Goal: Task Accomplishment & Management: Manage account settings

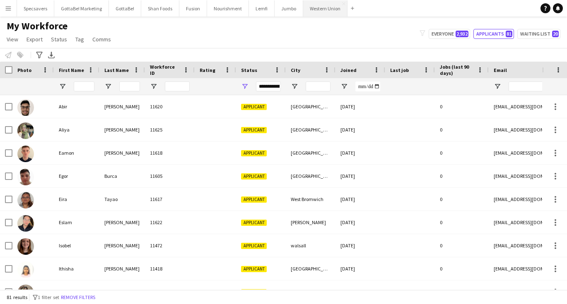
click at [308, 8] on button "Western Union Close" at bounding box center [325, 8] width 44 height 16
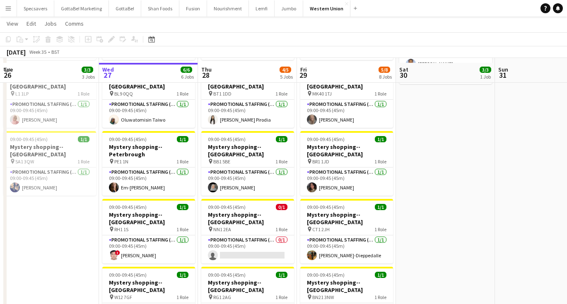
scroll to position [106, 0]
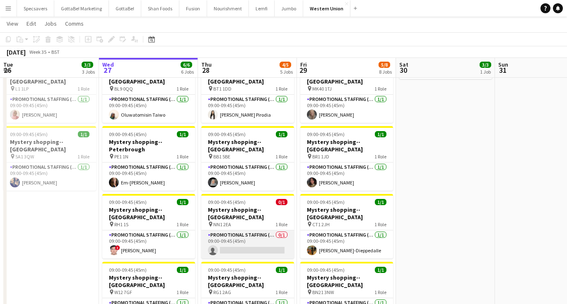
click at [243, 231] on app-card-role "Promotional Staffing (Mystery Shopper) 0/1 09:00-09:45 (45m) single-neutral-act…" at bounding box center [247, 245] width 93 height 28
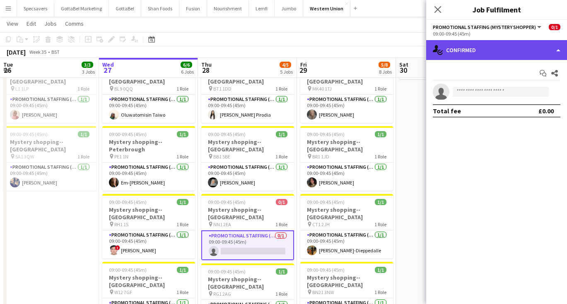
click at [466, 48] on div "single-neutral-actions-check-2 Confirmed" at bounding box center [496, 50] width 141 height 20
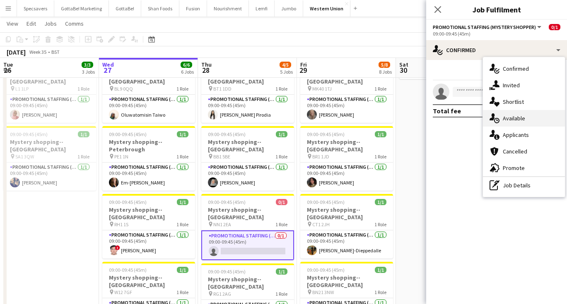
click at [526, 120] on div "single-neutral-actions-upload Available" at bounding box center [524, 118] width 82 height 17
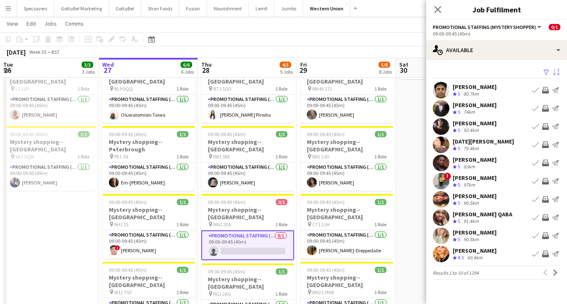
click at [554, 74] on app-icon "Sort asc" at bounding box center [556, 73] width 7 height 8
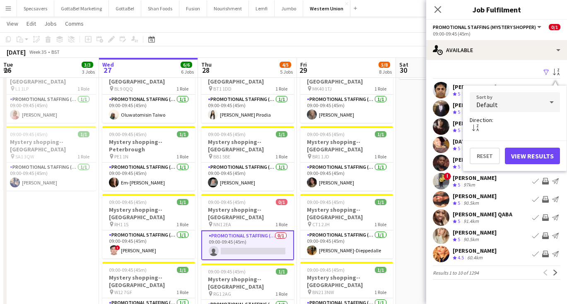
click at [517, 108] on div "Default" at bounding box center [506, 102] width 74 height 20
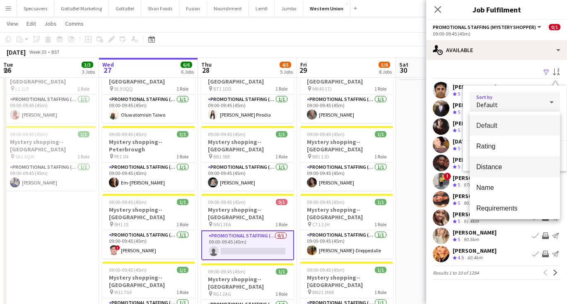
click at [500, 168] on span "Distance" at bounding box center [514, 167] width 77 height 8
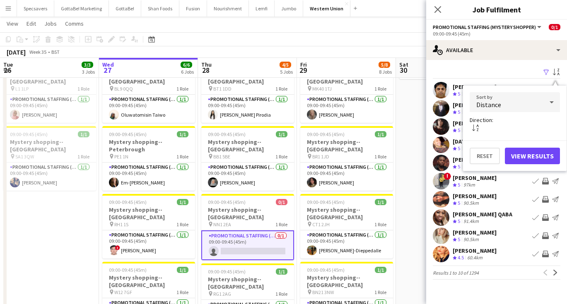
click at [528, 152] on button "View Results" at bounding box center [532, 156] width 55 height 17
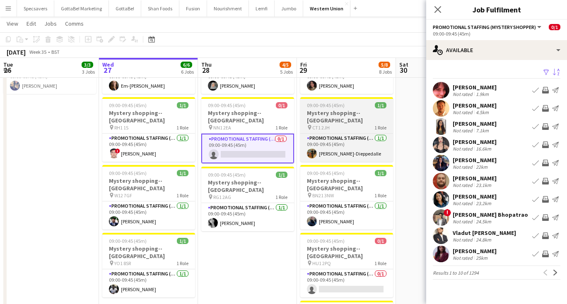
scroll to position [204, 0]
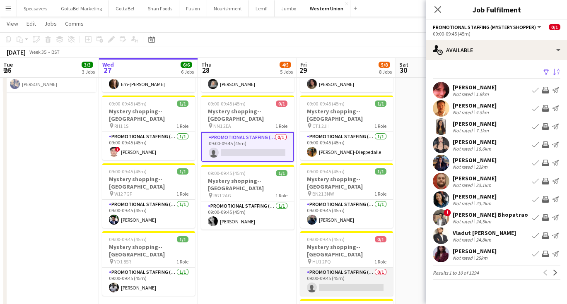
click at [347, 268] on app-card-role "Promotional Staffing (Mystery Shopper) 0/1 09:00-09:45 (45m) single-neutral-act…" at bounding box center [346, 282] width 93 height 28
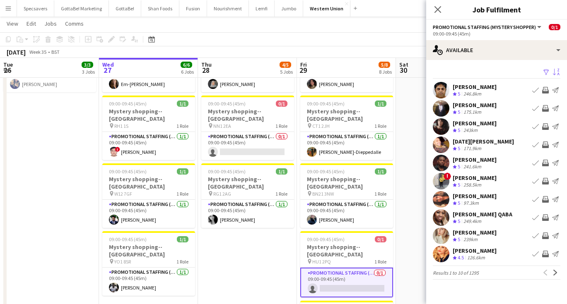
click at [553, 71] on app-icon "Sort asc" at bounding box center [556, 73] width 7 height 8
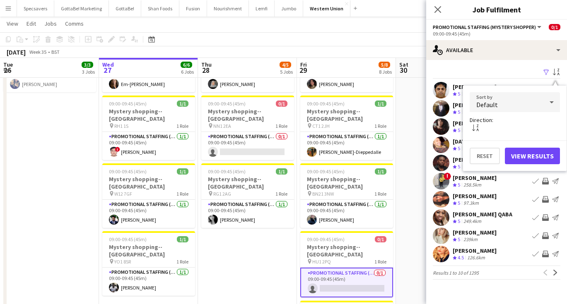
click at [517, 99] on div "Default" at bounding box center [506, 102] width 74 height 20
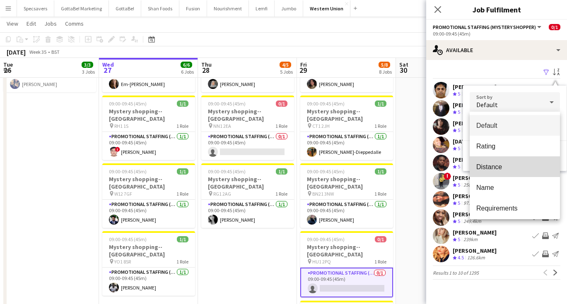
click at [501, 170] on span "Distance" at bounding box center [514, 167] width 77 height 8
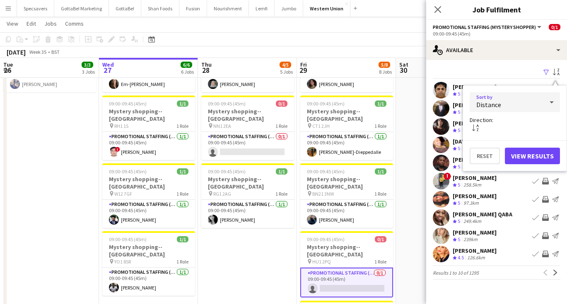
click at [528, 156] on button "View Results" at bounding box center [532, 156] width 55 height 17
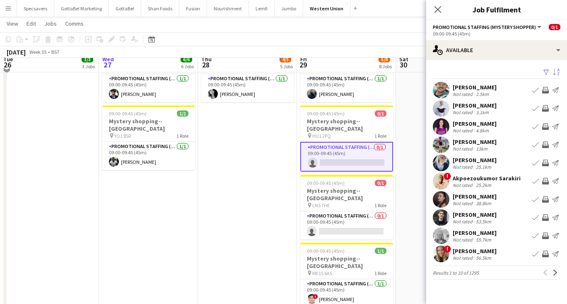
scroll to position [334, 0]
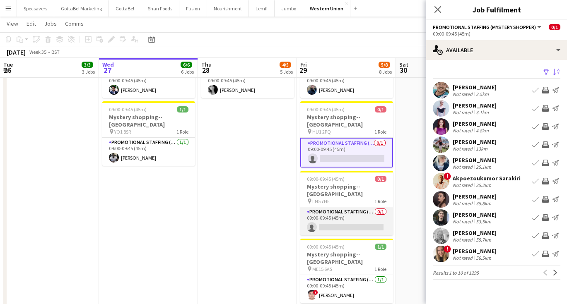
click at [368, 207] on app-card-role "Promotional Staffing (Mystery Shopper) 0/1 09:00-09:45 (45m) single-neutral-act…" at bounding box center [346, 221] width 93 height 28
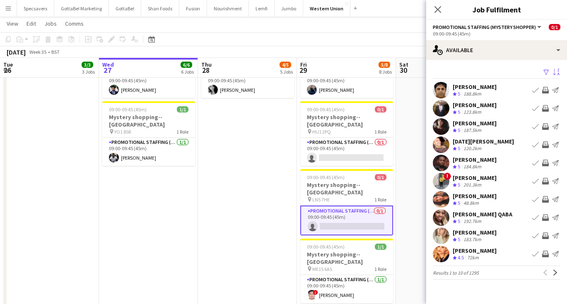
click at [553, 70] on app-icon "Sort asc" at bounding box center [556, 73] width 7 height 8
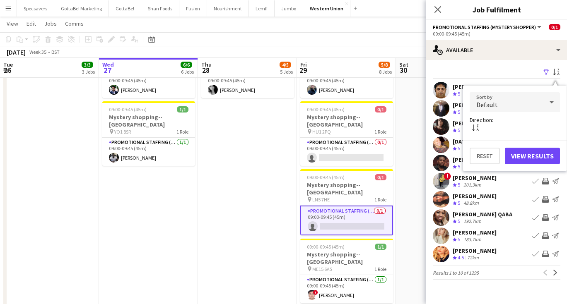
click at [523, 113] on mat-select "Default" at bounding box center [514, 102] width 90 height 21
click at [520, 108] on div "Default" at bounding box center [506, 102] width 74 height 20
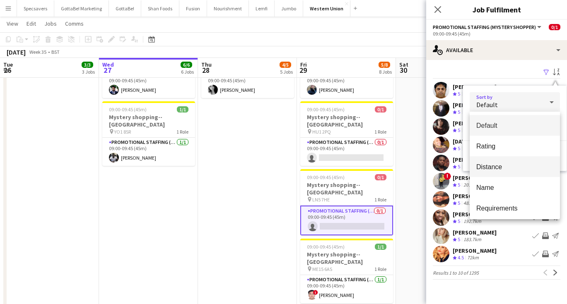
click at [513, 169] on span "Distance" at bounding box center [514, 167] width 77 height 8
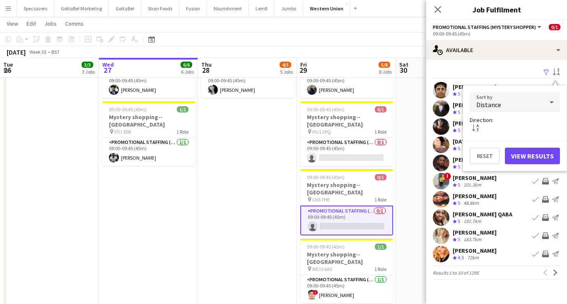
click at [526, 159] on button "View Results" at bounding box center [532, 156] width 55 height 17
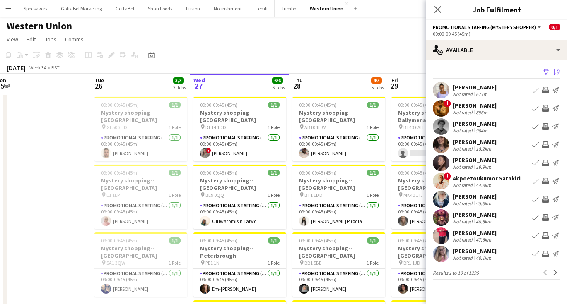
scroll to position [0, 305]
click at [404, 58] on app-toolbar "Copy Paste Paste Command V Paste with crew Command Shift V Paste linked Job [GE…" at bounding box center [283, 55] width 567 height 14
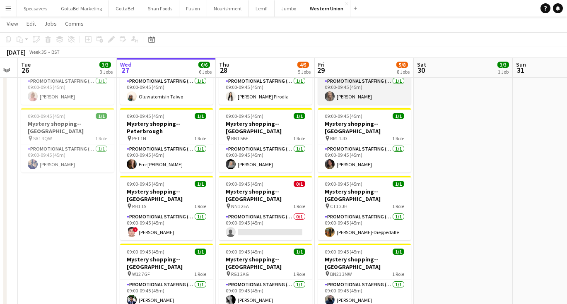
scroll to position [126, 0]
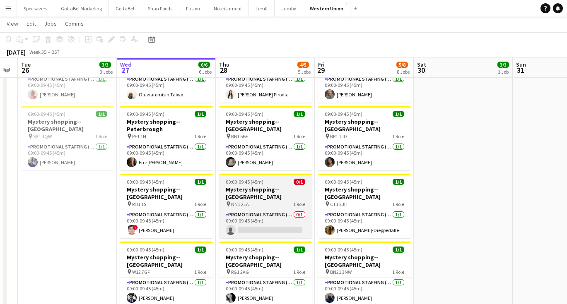
click at [252, 179] on span "09:00-09:45 (45m)" at bounding box center [245, 182] width 38 height 6
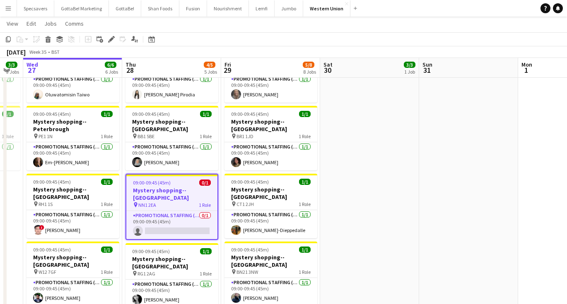
scroll to position [0, 285]
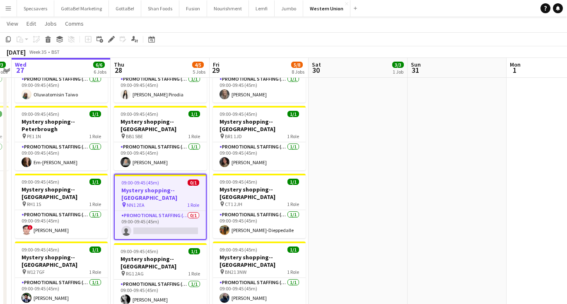
click at [435, 139] on app-date-cell at bounding box center [456, 249] width 99 height 565
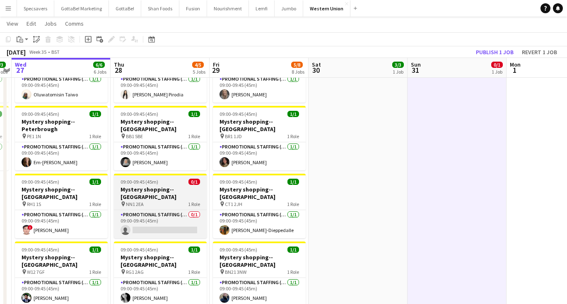
click at [189, 186] on h3 "Mystery shopping--[GEOGRAPHIC_DATA]" at bounding box center [160, 193] width 93 height 15
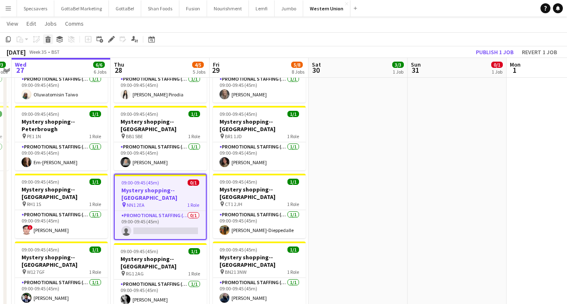
click at [46, 38] on icon at bounding box center [48, 40] width 5 height 4
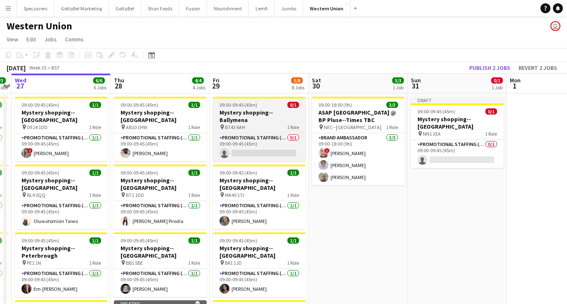
scroll to position [0, 0]
click at [262, 115] on h3 "Mystery shopping--Ballymena" at bounding box center [259, 116] width 93 height 15
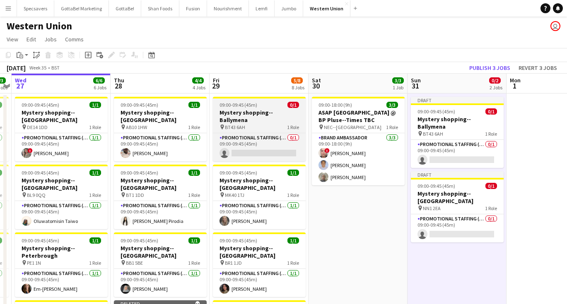
click at [267, 112] on h3 "Mystery shopping--Ballymena" at bounding box center [259, 116] width 93 height 15
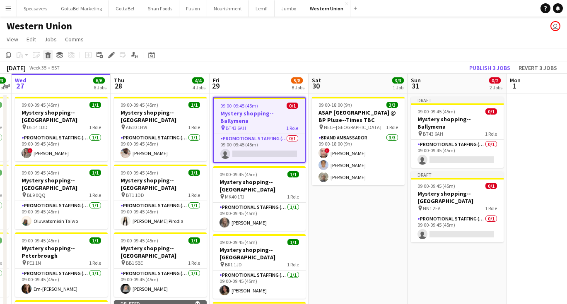
click at [48, 54] on icon "Delete" at bounding box center [48, 55] width 7 height 7
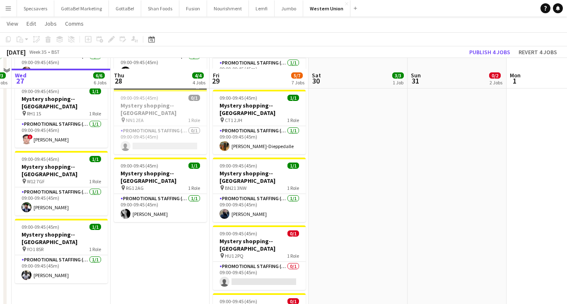
scroll to position [233, 0]
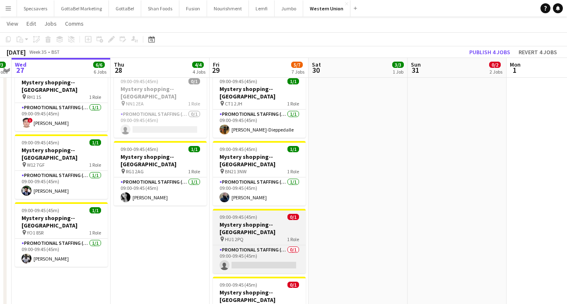
click at [243, 221] on h3 "Mystery shopping--[GEOGRAPHIC_DATA]" at bounding box center [259, 228] width 93 height 15
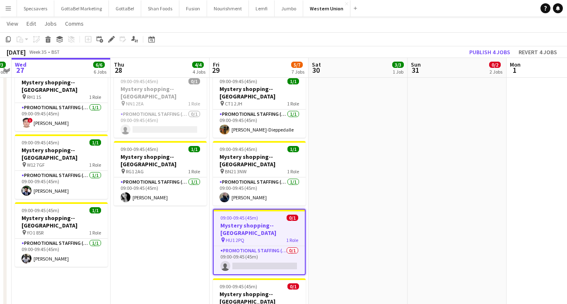
click at [452, 159] on app-date-cell "Draft 09:00-09:45 (45m) 0/1 Mystery shopping--[GEOGRAPHIC_DATA] pin BT43 6AH 1 …" at bounding box center [456, 142] width 99 height 565
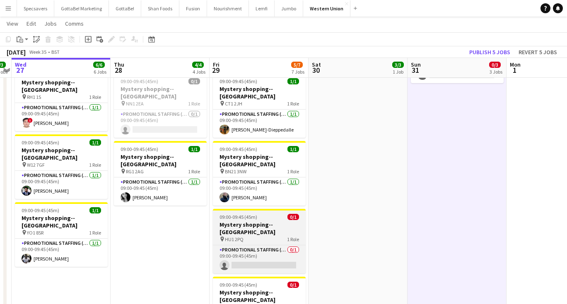
click at [264, 214] on div "09:00-09:45 (45m) 0/1" at bounding box center [259, 217] width 93 height 6
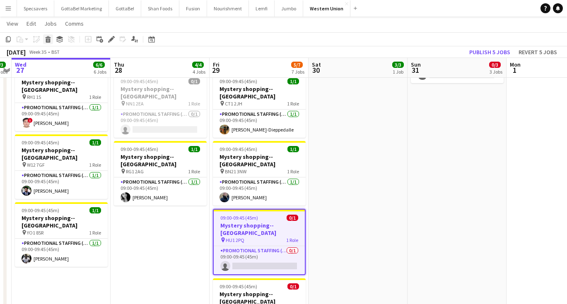
click at [46, 38] on icon "Delete" at bounding box center [48, 39] width 7 height 7
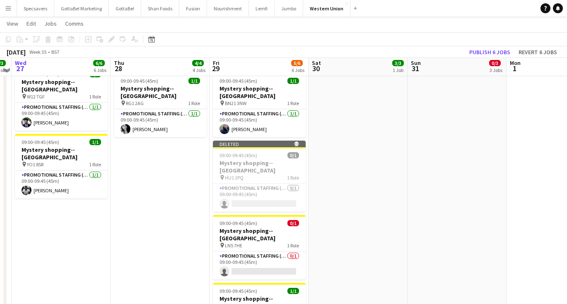
scroll to position [308, 0]
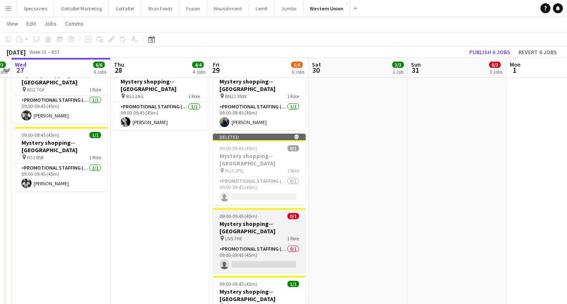
click at [259, 213] on div "09:00-09:45 (45m) 0/1" at bounding box center [259, 216] width 93 height 6
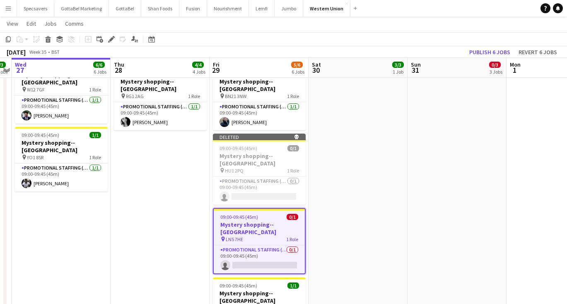
click at [454, 142] on app-date-cell "Draft 09:00-09:45 (45m) 0/1 Mystery shopping--[GEOGRAPHIC_DATA] pin BT43 6AH 1 …" at bounding box center [456, 66] width 99 height 565
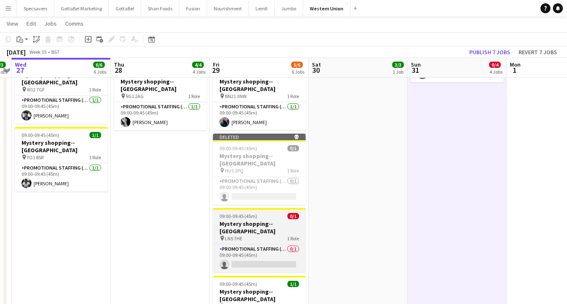
click at [243, 213] on span "09:00-09:45 (45m)" at bounding box center [238, 216] width 38 height 6
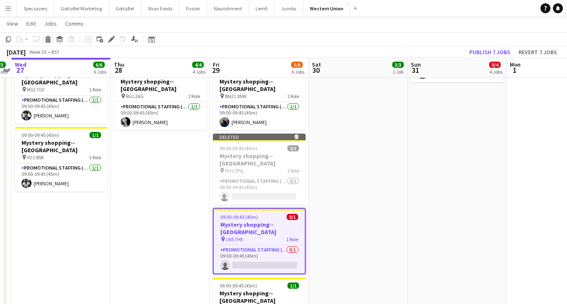
click at [51, 41] on icon "Delete" at bounding box center [48, 39] width 7 height 7
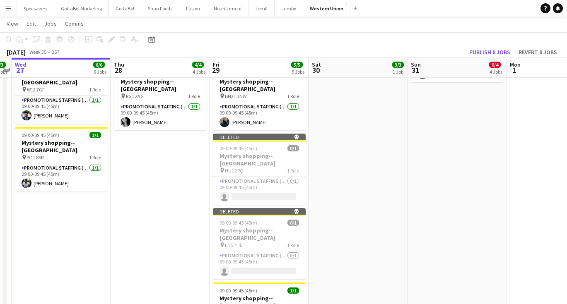
click at [375, 178] on app-date-cell "09:00-18:00 (9h) 3/3 ASAP England @ BP Pluse--Times TBC pin NEC--Birmingham 1 R…" at bounding box center [357, 66] width 99 height 565
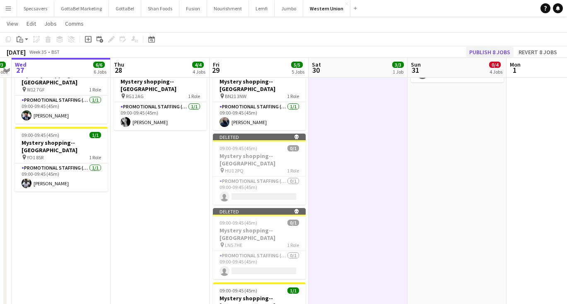
click at [481, 50] on button "Publish 8 jobs" at bounding box center [490, 52] width 48 height 11
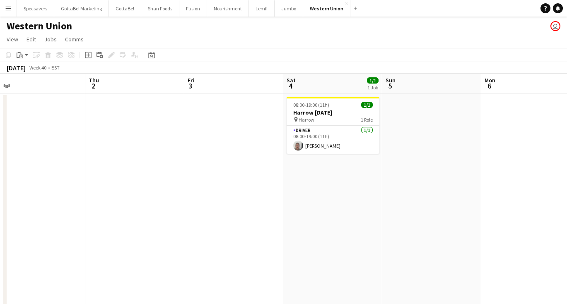
scroll to position [0, 209]
click at [34, 7] on button "Specsavers Close" at bounding box center [35, 8] width 37 height 16
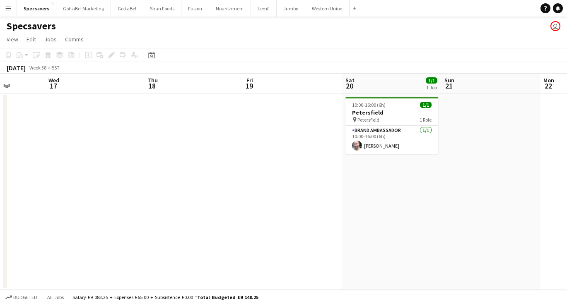
scroll to position [0, 351]
click at [193, 13] on button "Fusion Close" at bounding box center [195, 8] width 28 height 16
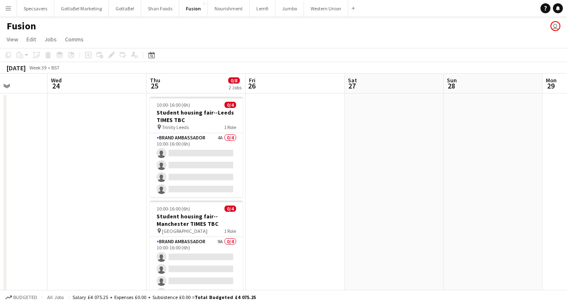
scroll to position [0, 348]
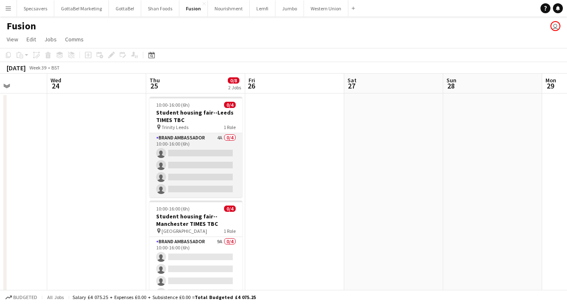
click at [217, 140] on app-card-role "Brand Ambassador 4A 0/4 10:00-16:00 (6h) single-neutral-actions single-neutral-…" at bounding box center [195, 165] width 93 height 64
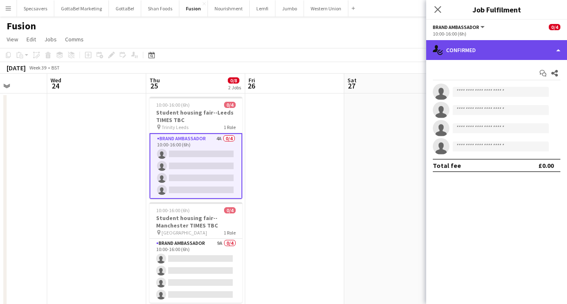
click at [471, 52] on div "single-neutral-actions-check-2 Confirmed" at bounding box center [496, 50] width 141 height 20
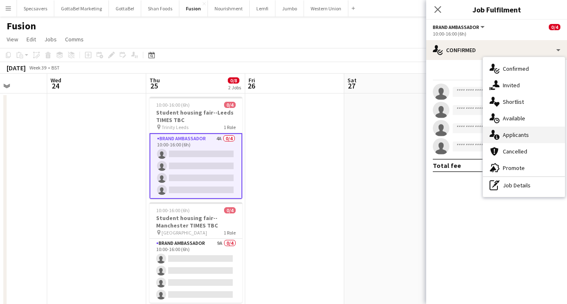
click at [508, 129] on div "single-neutral-actions-information Applicants" at bounding box center [524, 135] width 82 height 17
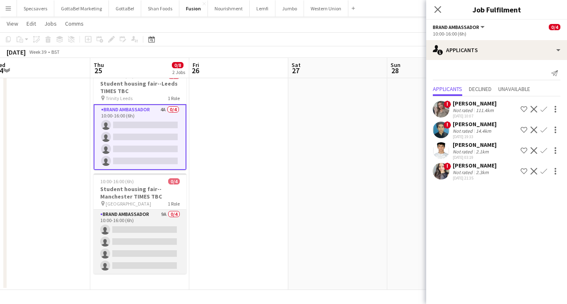
scroll to position [28, 0]
click at [123, 224] on app-card-role "Brand Ambassador 9A 0/4 10:00-16:00 (6h) single-neutral-actions single-neutral-…" at bounding box center [140, 242] width 93 height 64
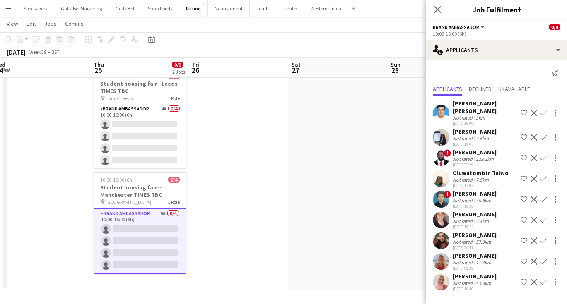
click at [264, 213] on app-date-cell at bounding box center [238, 178] width 99 height 226
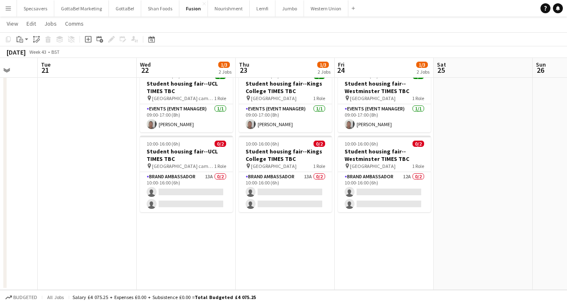
scroll to position [0, 261]
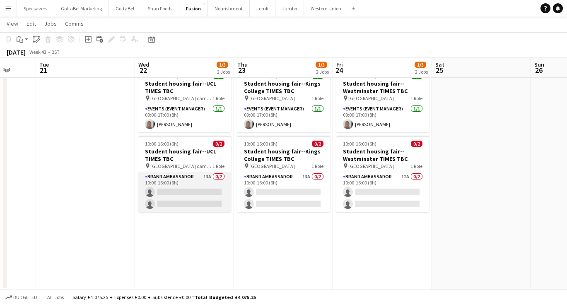
click at [204, 191] on app-card-role "Brand Ambassador 13A 0/2 10:00-16:00 (6h) single-neutral-actions single-neutral…" at bounding box center [184, 192] width 93 height 40
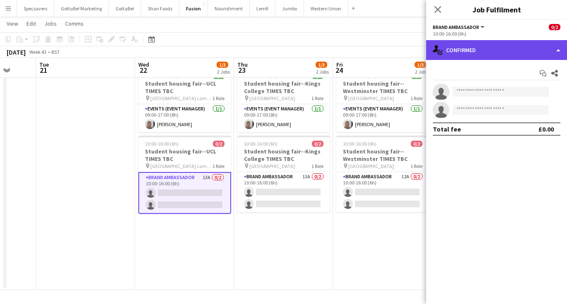
click at [488, 53] on div "single-neutral-actions-check-2 Confirmed" at bounding box center [496, 50] width 141 height 20
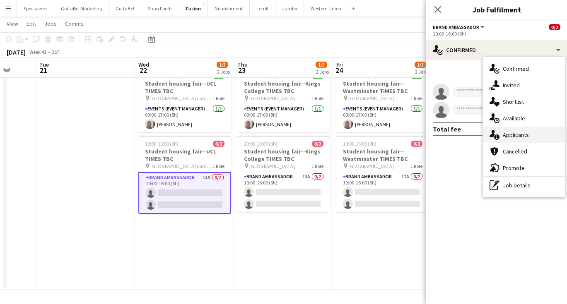
click at [514, 130] on div "single-neutral-actions-information Applicants" at bounding box center [524, 135] width 82 height 17
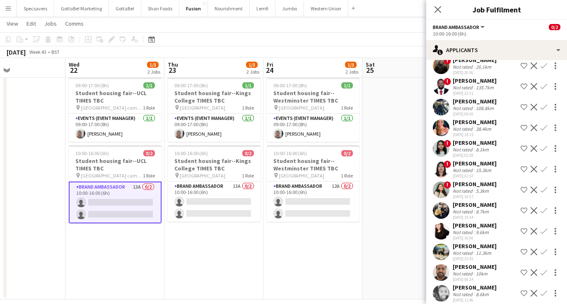
scroll to position [46, 0]
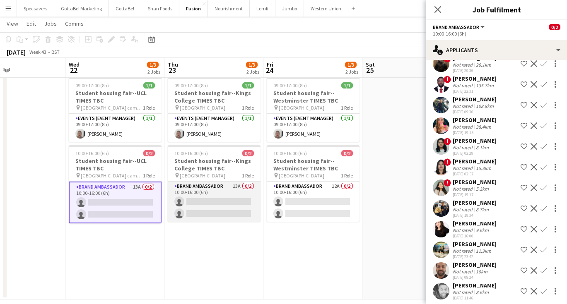
click at [190, 195] on app-card-role "Brand Ambassador 13A 0/2 10:00-16:00 (6h) single-neutral-actions single-neutral…" at bounding box center [214, 202] width 93 height 40
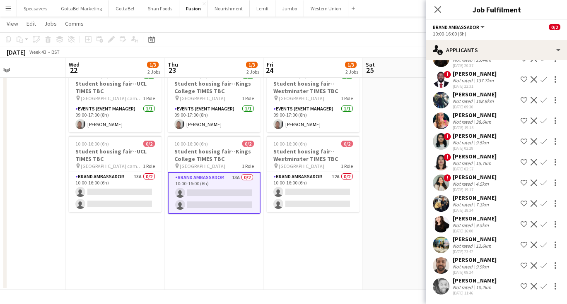
scroll to position [28, 0]
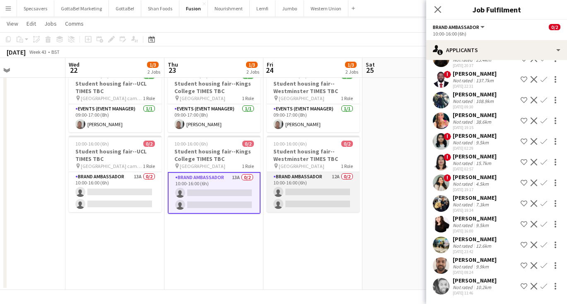
click at [314, 177] on app-card-role "Brand Ambassador 12A 0/2 10:00-16:00 (6h) single-neutral-actions single-neutral…" at bounding box center [313, 192] width 93 height 40
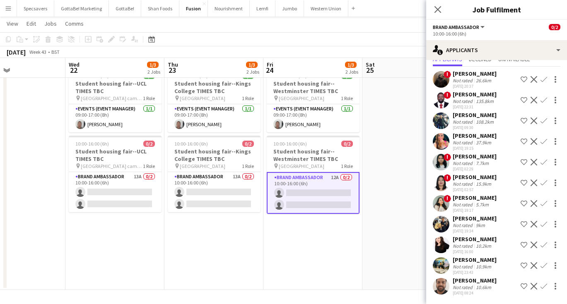
scroll to position [30, 0]
click at [226, 10] on button "Nourishment Close" at bounding box center [229, 8] width 42 height 16
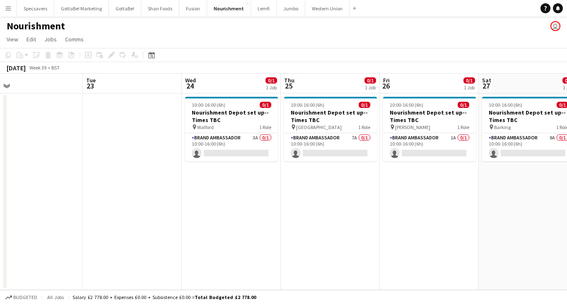
scroll to position [0, 320]
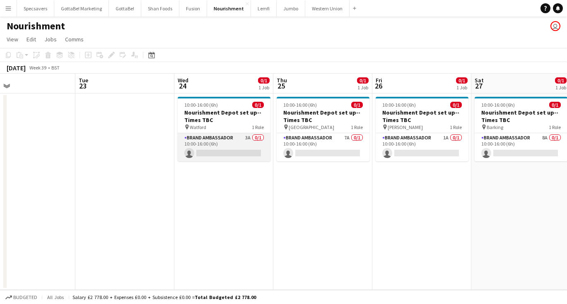
click at [233, 144] on app-card-role "Brand Ambassador 3A 0/1 10:00-16:00 (6h) single-neutral-actions" at bounding box center [224, 147] width 93 height 28
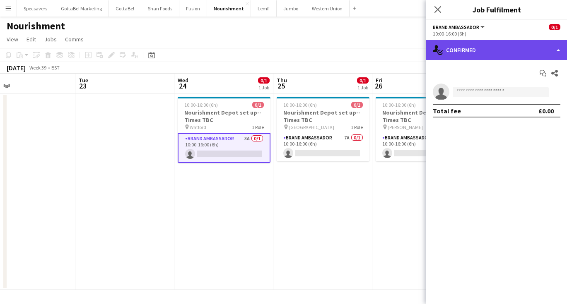
click at [495, 52] on div "single-neutral-actions-check-2 Confirmed" at bounding box center [496, 50] width 141 height 20
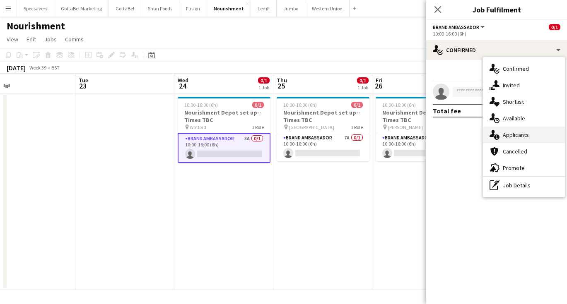
click at [523, 132] on div "single-neutral-actions-information Applicants" at bounding box center [524, 135] width 82 height 17
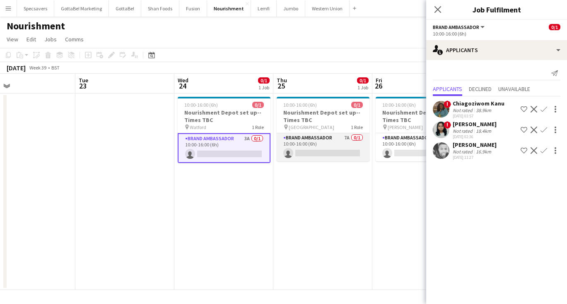
click at [299, 143] on app-card-role "Brand Ambassador 7A 0/1 10:00-16:00 (6h) single-neutral-actions" at bounding box center [322, 147] width 93 height 28
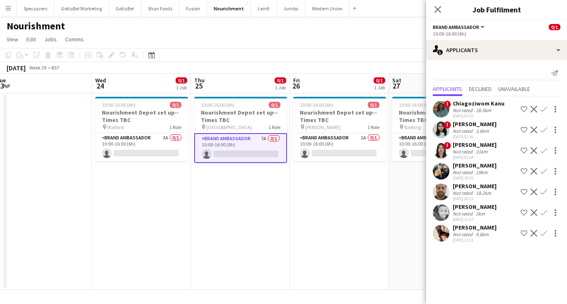
scroll to position [0, 317]
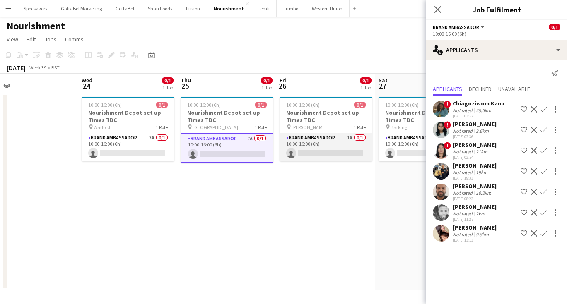
click at [322, 141] on app-card-role "Brand Ambassador 1A 0/1 10:00-16:00 (6h) single-neutral-actions" at bounding box center [325, 147] width 93 height 28
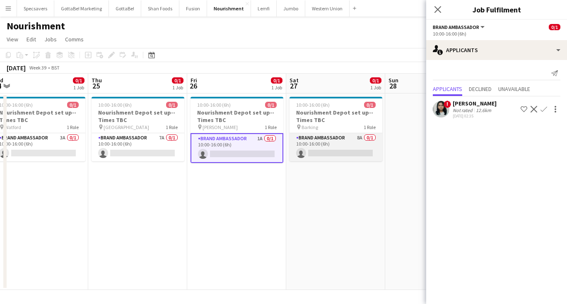
scroll to position [0, 317]
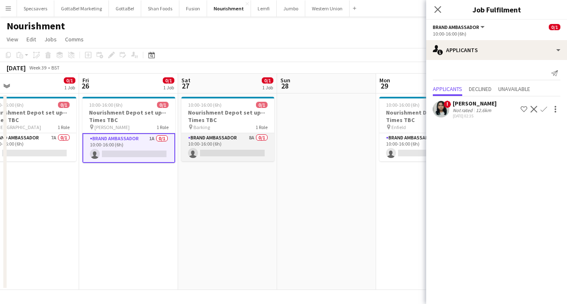
click at [226, 147] on app-card-role "Brand Ambassador 8A 0/1 10:00-16:00 (6h) single-neutral-actions" at bounding box center [227, 147] width 93 height 28
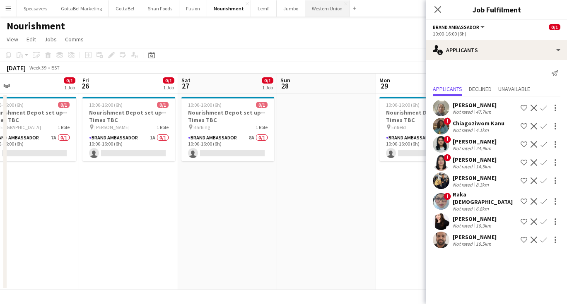
click at [324, 8] on button "Western Union Close" at bounding box center [327, 8] width 44 height 16
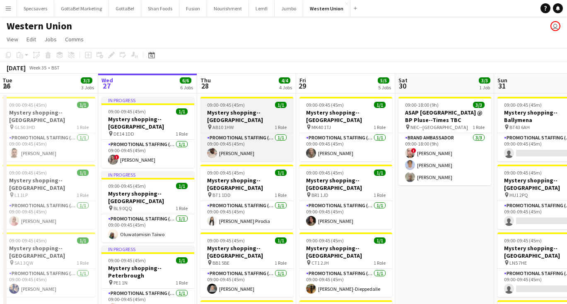
click at [228, 116] on h3 "Mystery shopping--[GEOGRAPHIC_DATA]" at bounding box center [246, 116] width 93 height 15
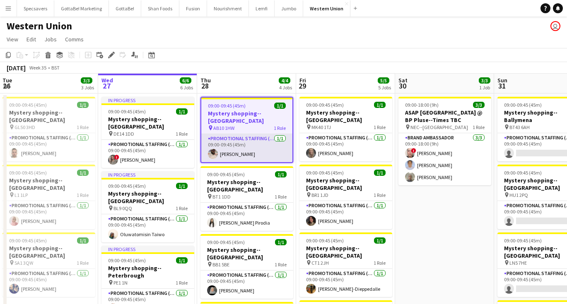
click at [249, 135] on app-card-role "Promotional Staffing (Mystery Shopper) [DATE] 09:00-09:45 (45m) [PERSON_NAME]" at bounding box center [246, 148] width 91 height 28
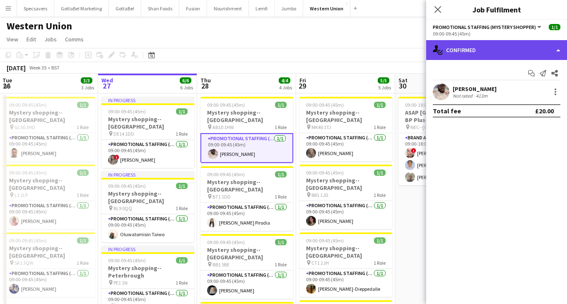
click at [515, 46] on div "single-neutral-actions-check-2 Confirmed" at bounding box center [496, 50] width 141 height 20
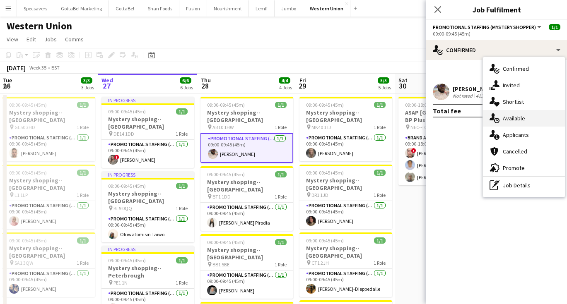
click at [526, 125] on div "single-neutral-actions-upload Available" at bounding box center [524, 118] width 82 height 17
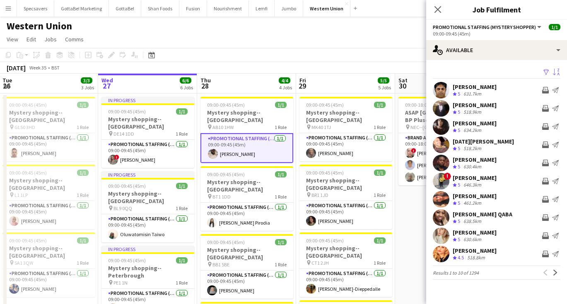
click at [559, 71] on button "Sort asc" at bounding box center [555, 72] width 10 height 10
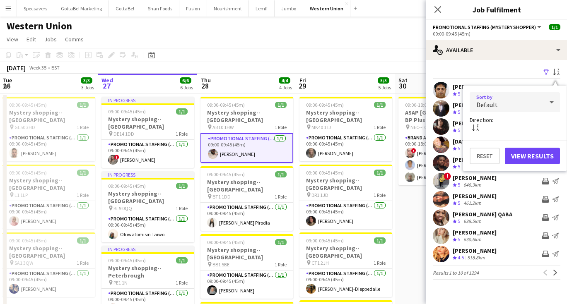
click at [543, 101] on div "Default" at bounding box center [506, 102] width 74 height 20
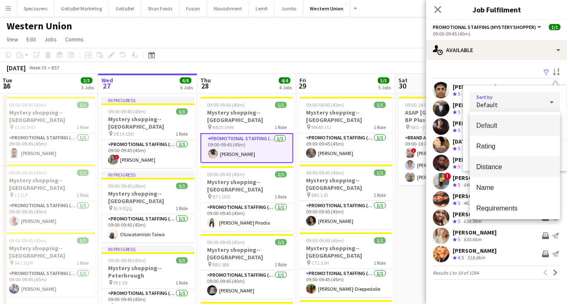
click at [511, 167] on span "Distance" at bounding box center [514, 167] width 77 height 8
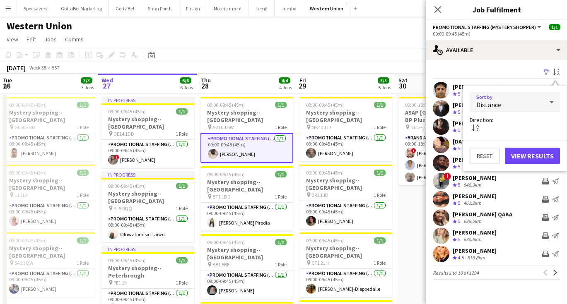
click at [535, 157] on button "View Results" at bounding box center [532, 156] width 55 height 17
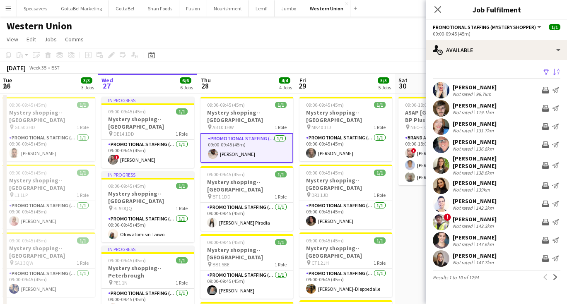
click at [557, 71] on app-icon "Sort desc" at bounding box center [556, 73] width 7 height 8
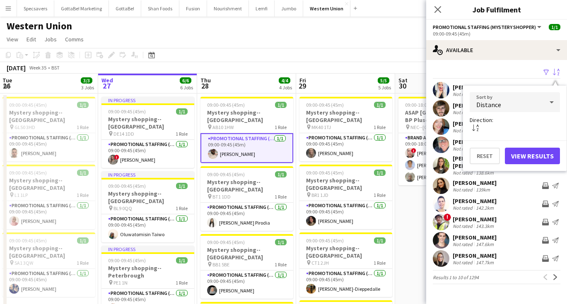
click at [520, 148] on button "View Results" at bounding box center [532, 156] width 55 height 17
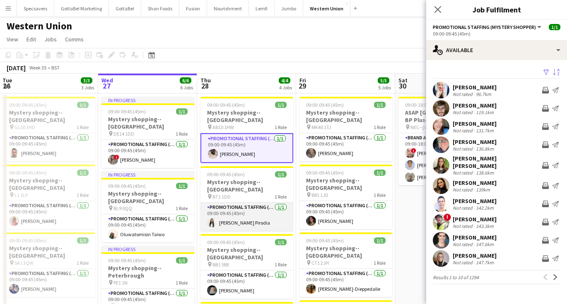
click at [265, 205] on app-card-role "Promotional Staffing (Mystery Shopper) [DATE] 09:00-09:45 (45m) [PERSON_NAME]" at bounding box center [246, 217] width 93 height 28
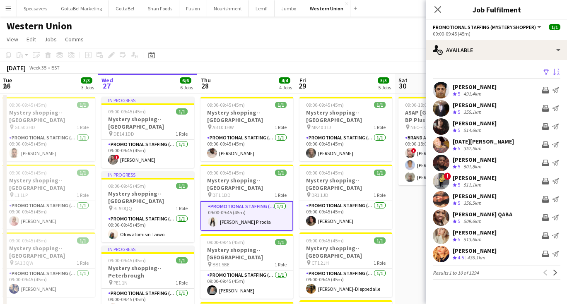
click at [555, 70] on app-icon "Sort asc" at bounding box center [556, 73] width 7 height 8
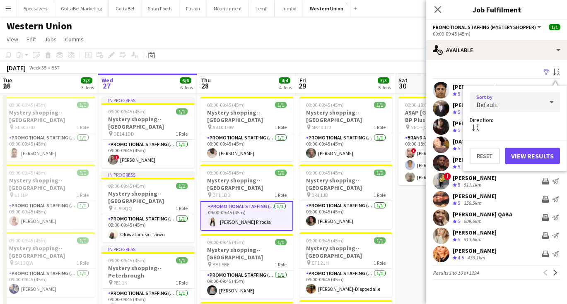
click at [533, 103] on div "Default" at bounding box center [506, 102] width 74 height 20
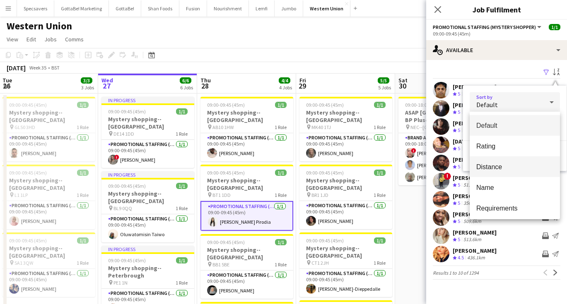
click at [513, 164] on span "Distance" at bounding box center [514, 167] width 77 height 8
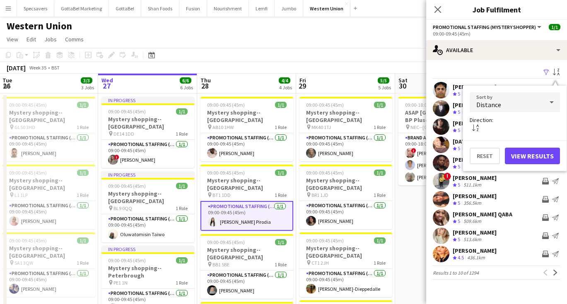
click at [535, 158] on button "View Results" at bounding box center [532, 156] width 55 height 17
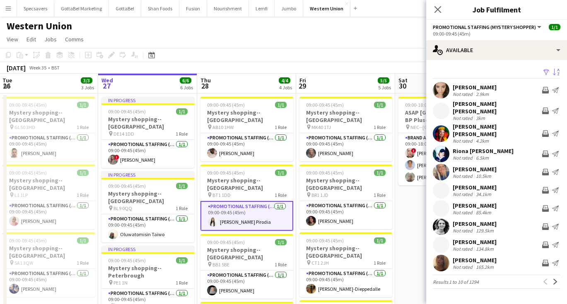
click at [478, 91] on div "2.9km" at bounding box center [482, 94] width 16 height 6
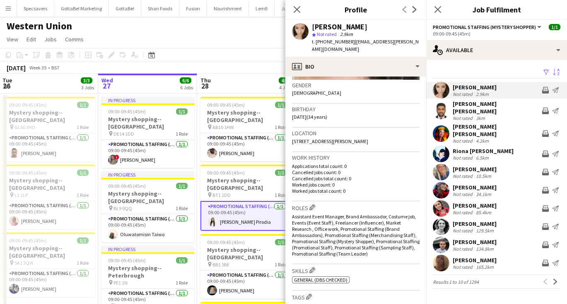
scroll to position [129, 0]
click at [476, 108] on div "[PERSON_NAME] [PERSON_NAME]" at bounding box center [495, 107] width 86 height 15
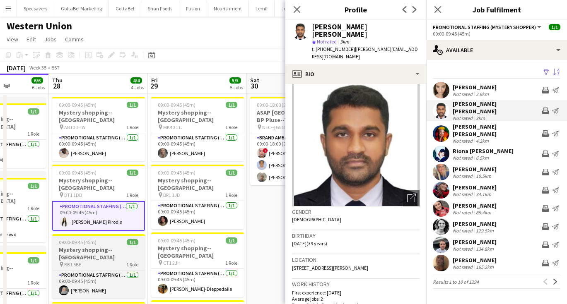
scroll to position [0, 348]
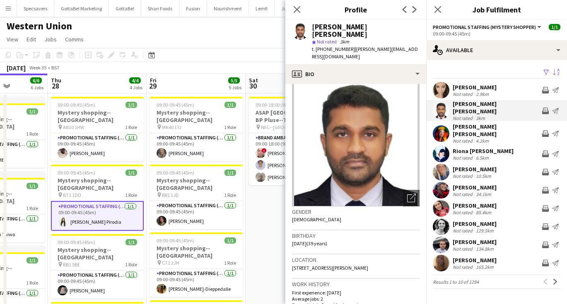
click at [259, 43] on app-page-menu "View Day view expanded Day view collapsed Month view Date picker Jump to [DATE]…" at bounding box center [283, 40] width 567 height 16
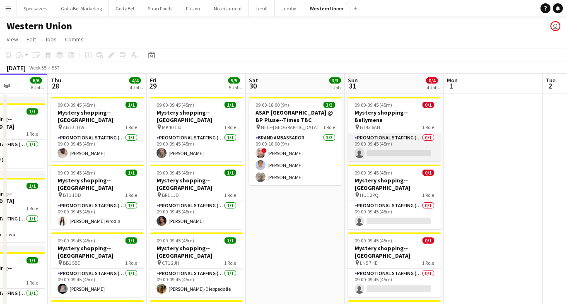
click at [399, 138] on app-card-role "Promotional Staffing (Mystery Shopper) 0/1 09:00-09:45 (45m) single-neutral-act…" at bounding box center [394, 147] width 93 height 28
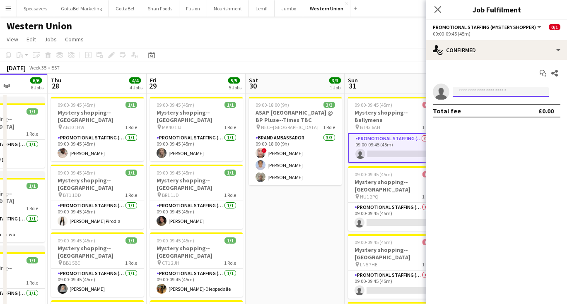
click at [463, 90] on input at bounding box center [500, 92] width 96 height 10
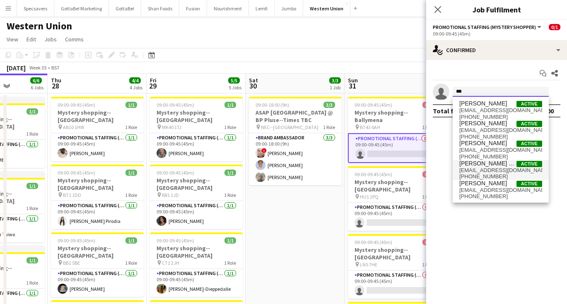
type input "***"
click at [481, 175] on span "[PHONE_NUMBER]" at bounding box center [500, 176] width 83 height 7
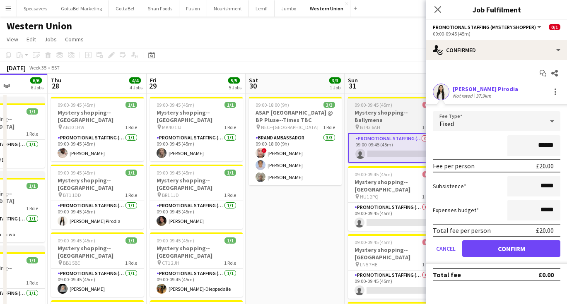
click at [370, 108] on span "09:00-09:45 (45m)" at bounding box center [373, 105] width 38 height 6
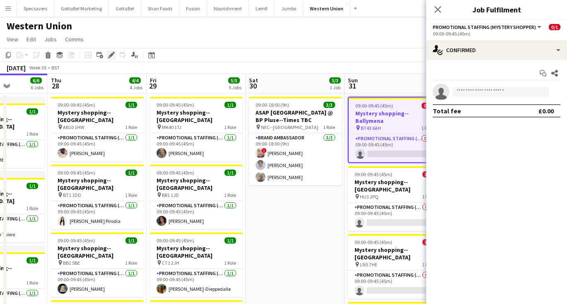
click at [110, 53] on icon "Edit" at bounding box center [111, 55] width 7 height 7
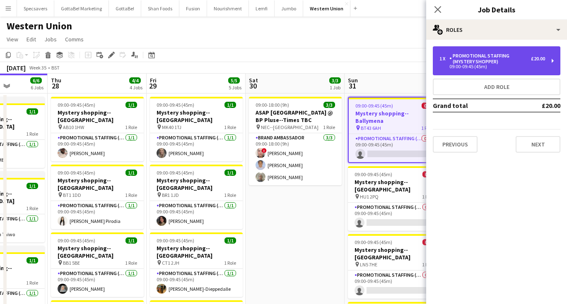
click at [489, 60] on div "Promotional Staffing (Mystery Shopper)" at bounding box center [490, 59] width 82 height 12
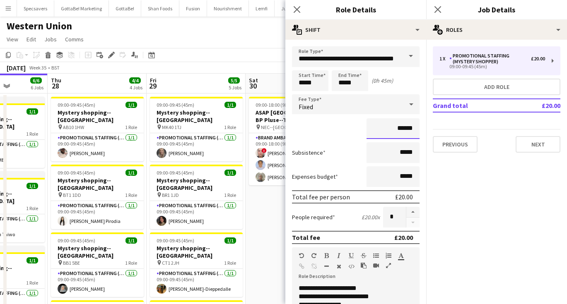
click at [404, 127] on input "******" at bounding box center [392, 128] width 53 height 21
type input "******"
drag, startPoint x: 317, startPoint y: 84, endPoint x: 296, endPoint y: 82, distance: 21.1
click at [296, 82] on input "*****" at bounding box center [310, 80] width 36 height 21
type input "*****"
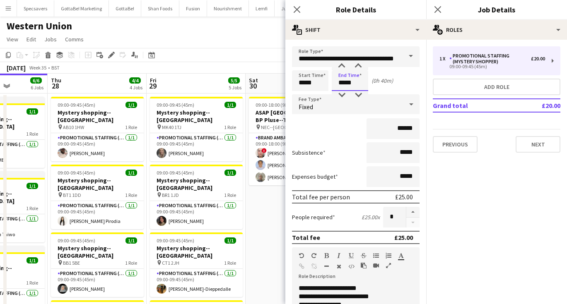
type input "*****"
click at [436, 10] on icon "Close pop-in" at bounding box center [437, 9] width 8 height 8
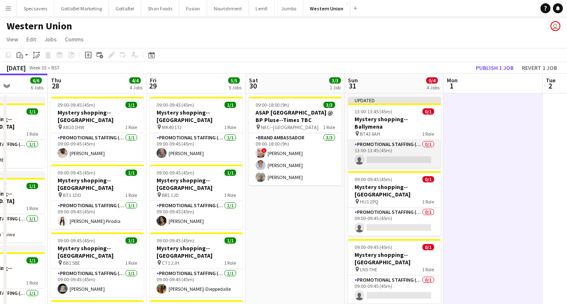
click at [404, 142] on app-card-role "Promotional Staffing (Mystery Shopper) 0/1 13:00-13:45 (45m) single-neutral-act…" at bounding box center [394, 154] width 93 height 28
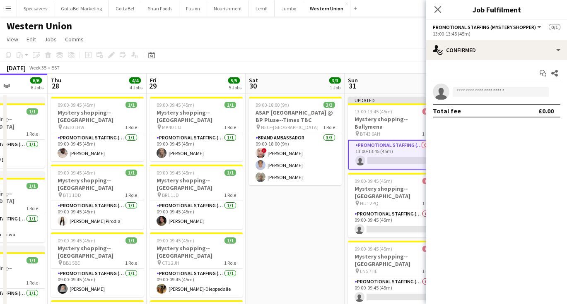
click at [469, 100] on app-confirmed-crew "single-neutral-actions Total fee £0.00" at bounding box center [496, 101] width 141 height 34
click at [469, 90] on input at bounding box center [500, 92] width 96 height 10
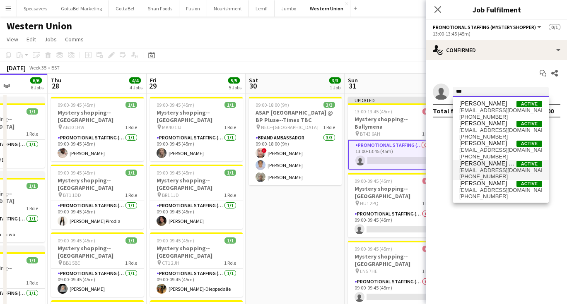
type input "***"
click at [483, 175] on span "[PHONE_NUMBER]" at bounding box center [500, 176] width 83 height 7
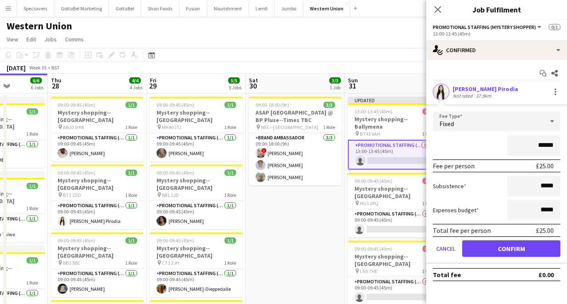
click at [502, 246] on button "Confirm" at bounding box center [511, 248] width 98 height 17
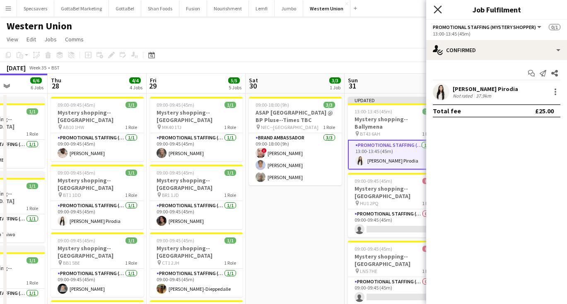
click at [438, 9] on icon at bounding box center [437, 9] width 8 height 8
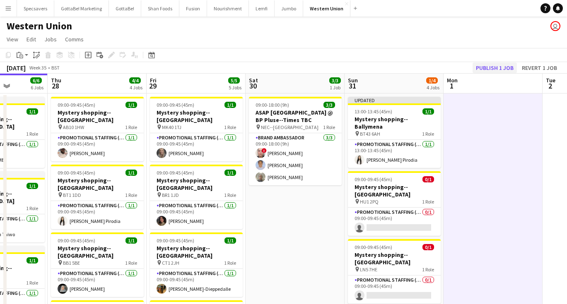
click at [485, 68] on button "Publish 1 job" at bounding box center [494, 67] width 44 height 11
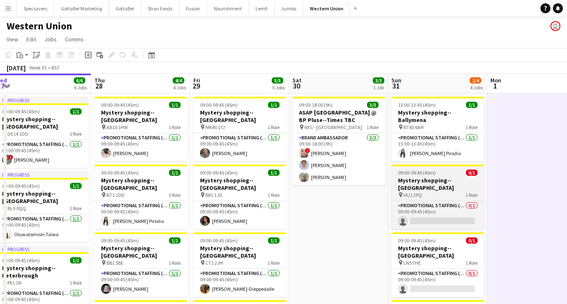
scroll to position [0, 306]
